Goal: Obtain resource: Obtain resource

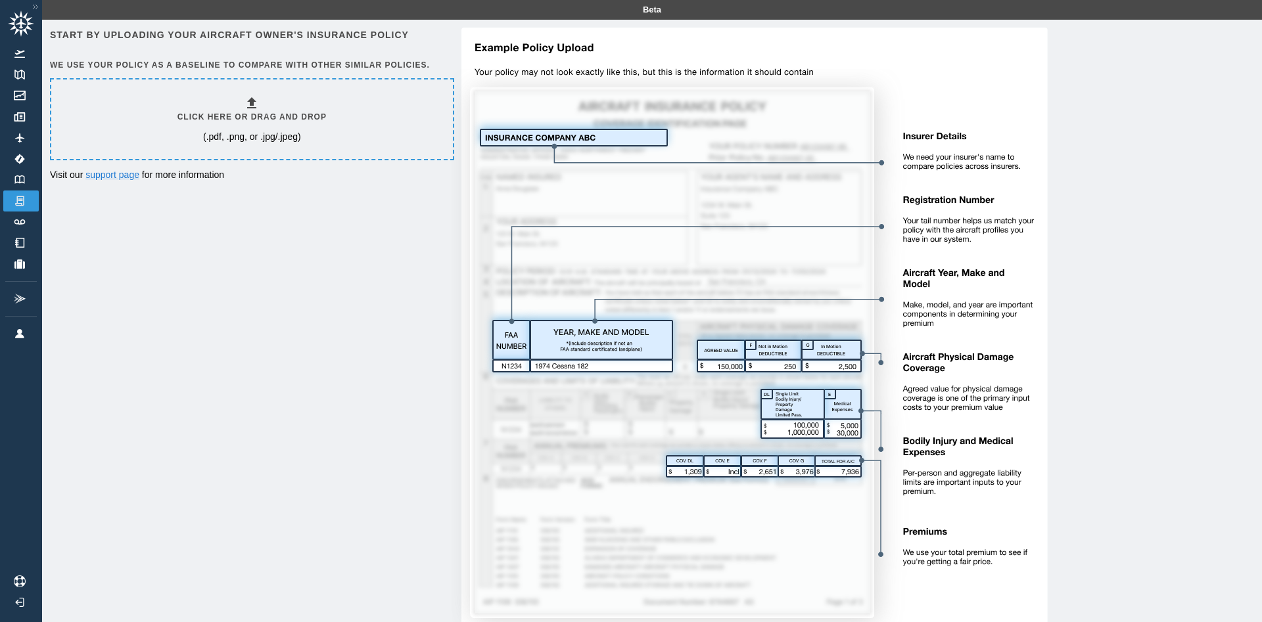
click at [268, 124] on div "Click here or drag and drop (.pdf, .png, or .jpg/.jpeg)" at bounding box center [251, 119] width 149 height 48
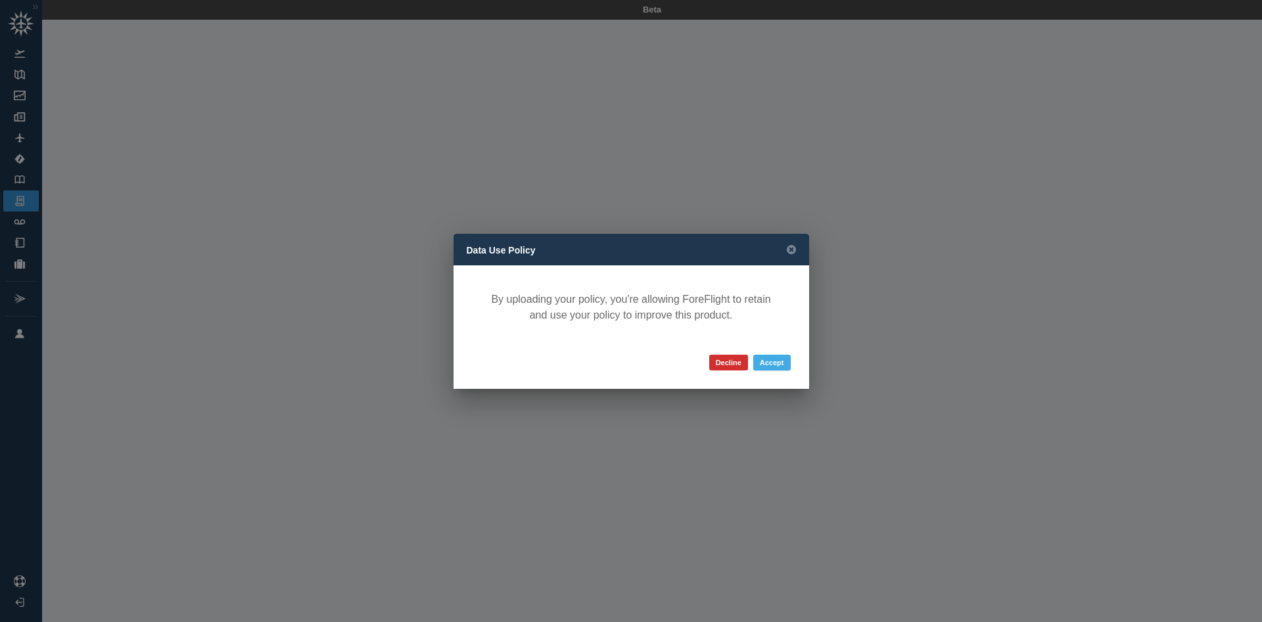
click at [774, 363] on button "Accept" at bounding box center [771, 363] width 37 height 16
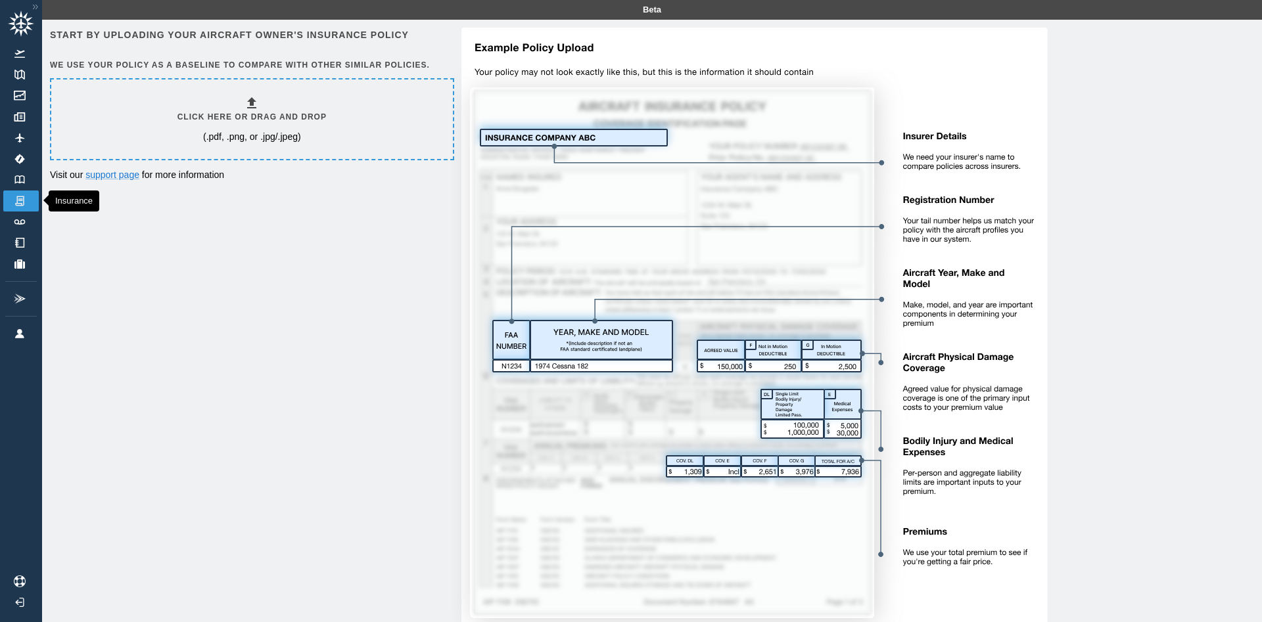
click at [16, 197] on img at bounding box center [19, 201] width 14 height 12
